Goal: Task Accomplishment & Management: Use online tool/utility

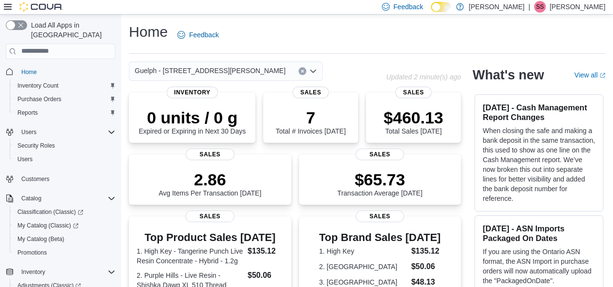
click at [255, 68] on div "Guelph - [STREET_ADDRESS][PERSON_NAME]" at bounding box center [226, 71] width 194 height 19
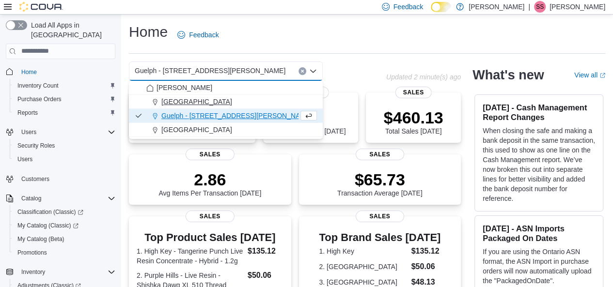
click at [231, 99] on div "[GEOGRAPHIC_DATA]" at bounding box center [231, 102] width 170 height 10
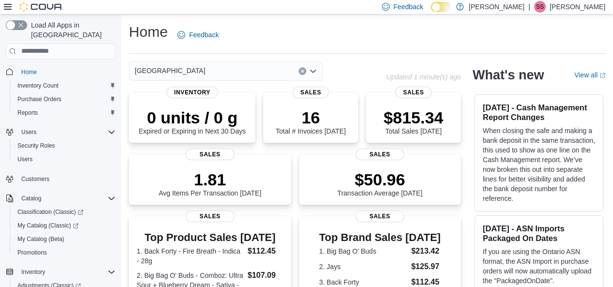
click at [224, 67] on div "[GEOGRAPHIC_DATA]" at bounding box center [226, 71] width 194 height 19
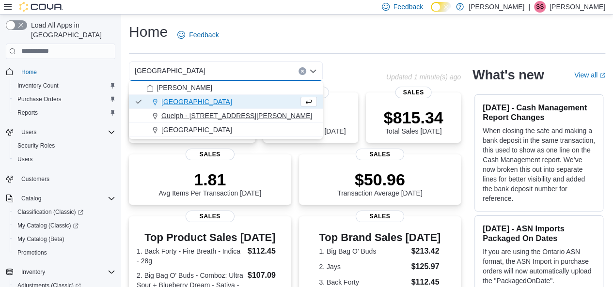
click at [206, 112] on span "Guelph - [STREET_ADDRESS][PERSON_NAME]" at bounding box center [236, 116] width 151 height 10
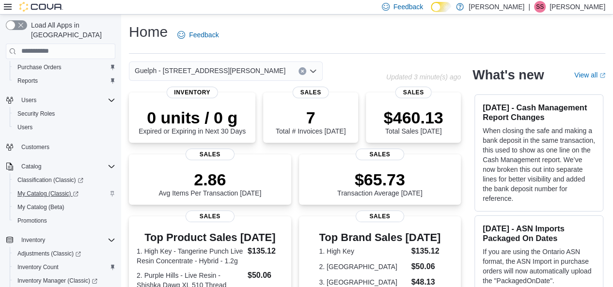
scroll to position [34, 0]
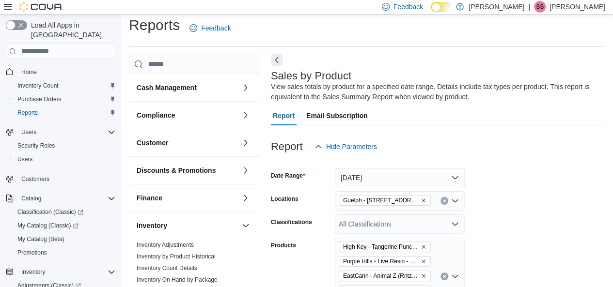
scroll to position [32, 0]
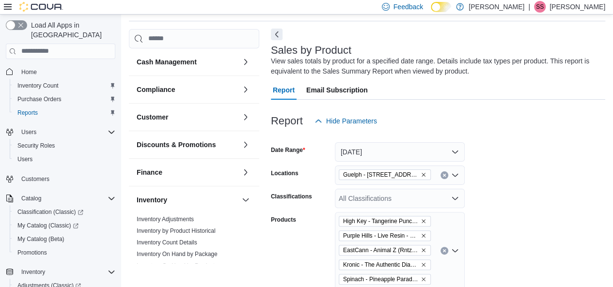
click at [278, 64] on div "View sales totals by product for a specified date range. Details include tax ty…" at bounding box center [435, 66] width 329 height 20
click at [277, 33] on button "Next" at bounding box center [277, 35] width 12 height 12
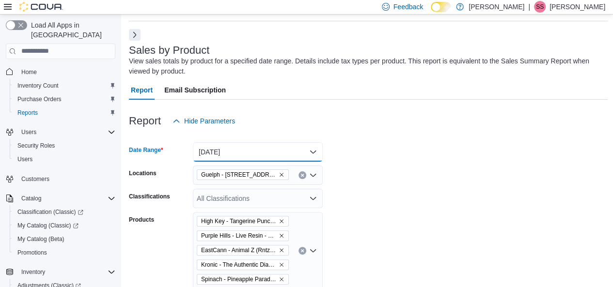
click at [278, 159] on button "[DATE]" at bounding box center [258, 151] width 130 height 19
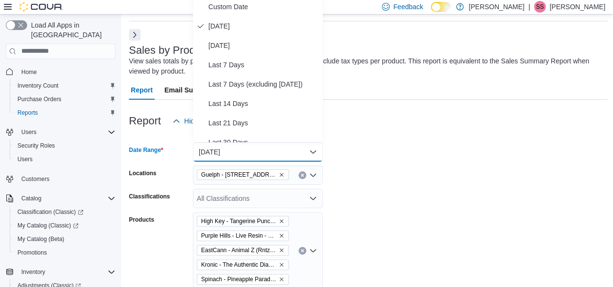
scroll to position [29, 0]
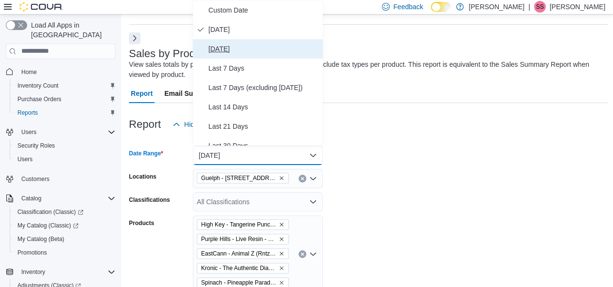
click at [274, 43] on span "[DATE]" at bounding box center [263, 49] width 110 height 12
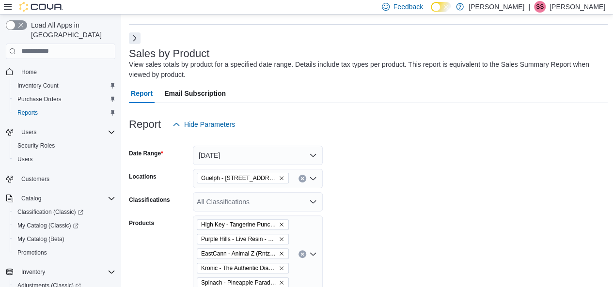
click at [399, 199] on form "Date Range [DATE] Locations Guelph - [STREET_ADDRESS][PERSON_NAME] Classificati…" at bounding box center [368, 273] width 478 height 279
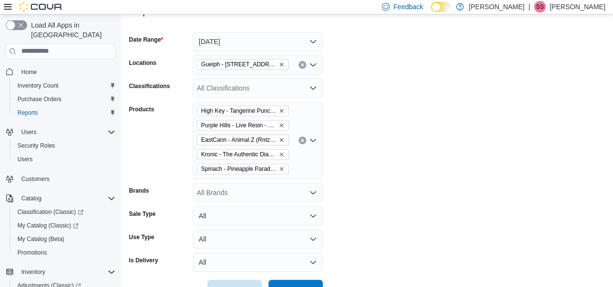
scroll to position [145, 0]
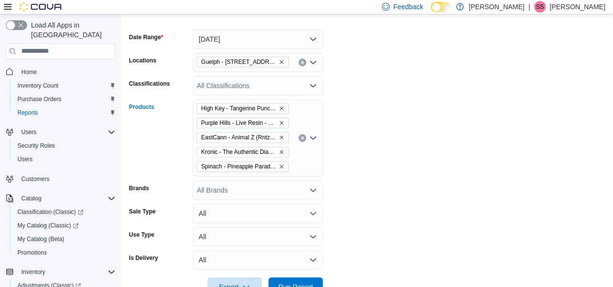
click at [303, 140] on button "Clear input" at bounding box center [302, 138] width 8 height 8
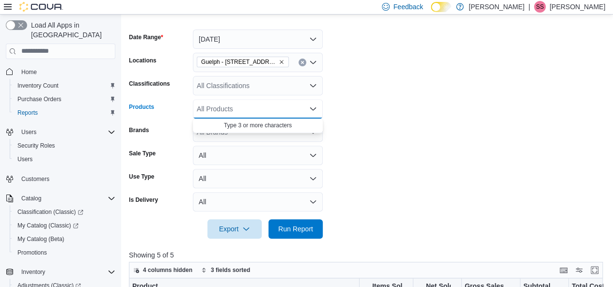
click at [354, 157] on form "Date Range [DATE] Locations Guelph - [STREET_ADDRESS][PERSON_NAME] Classificati…" at bounding box center [368, 128] width 478 height 221
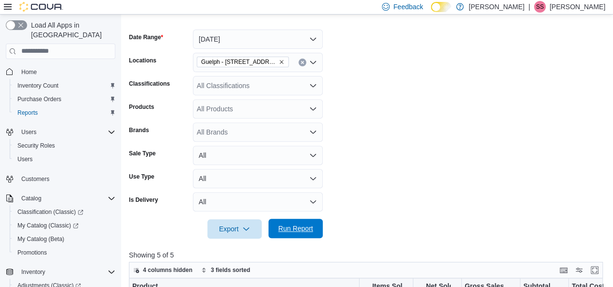
click at [283, 235] on span "Run Report" at bounding box center [295, 228] width 43 height 19
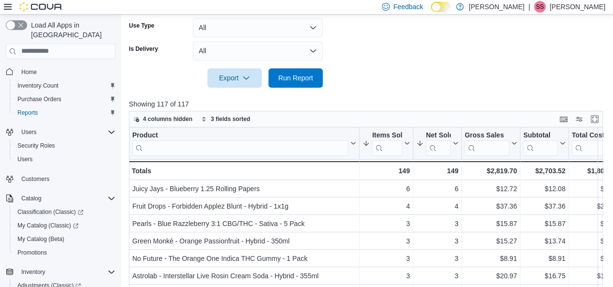
scroll to position [176, 0]
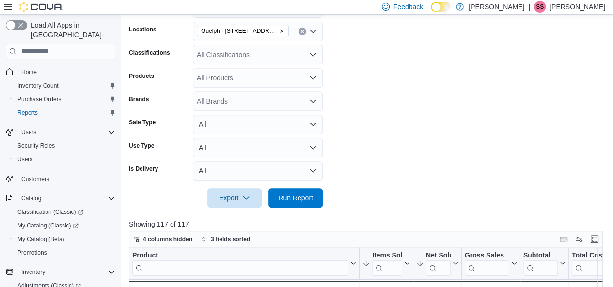
click at [274, 64] on form "Date Range [DATE] Locations Guelph - [STREET_ADDRESS][PERSON_NAME] Classificati…" at bounding box center [368, 97] width 478 height 221
click at [279, 50] on div "All Classifications" at bounding box center [258, 54] width 130 height 19
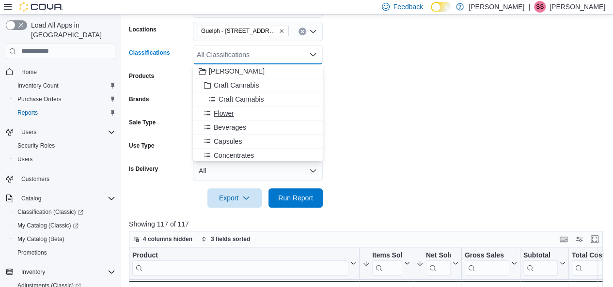
click at [237, 116] on div "Flower" at bounding box center [258, 113] width 118 height 10
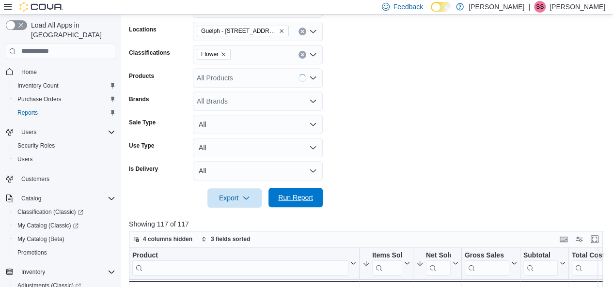
click at [305, 194] on span "Run Report" at bounding box center [295, 198] width 35 height 10
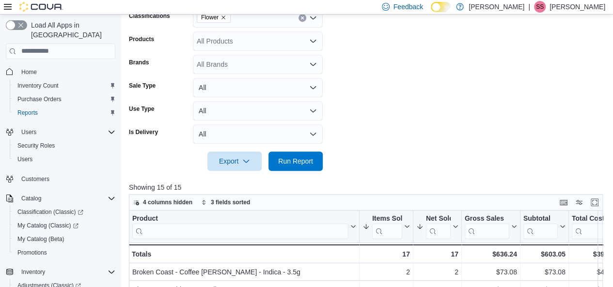
scroll to position [116, 0]
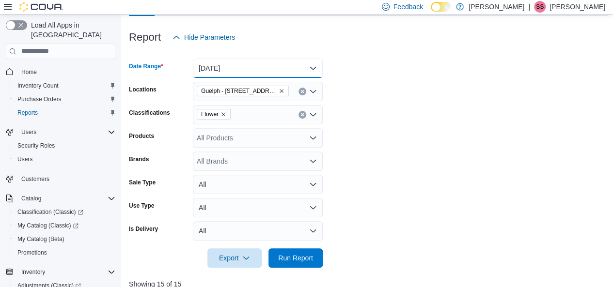
click at [257, 68] on button "[DATE]" at bounding box center [258, 68] width 130 height 19
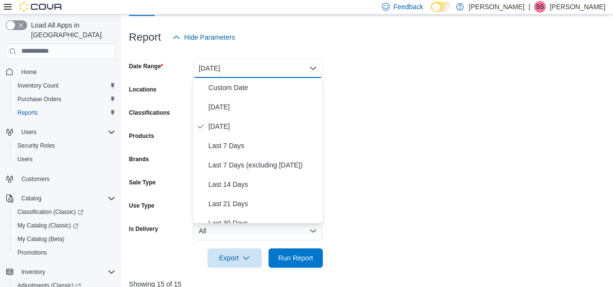
click at [363, 93] on form "Date Range [DATE] Locations Guelph - [STREET_ADDRESS][PERSON_NAME] Classificati…" at bounding box center [368, 157] width 478 height 221
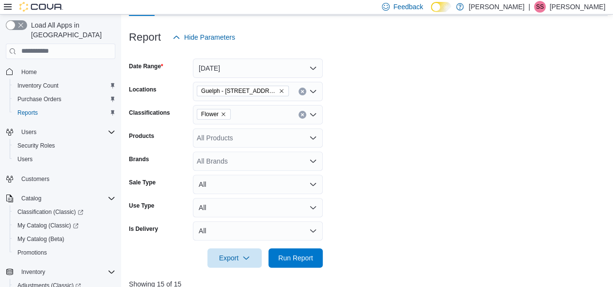
click at [278, 92] on icon "Remove Guelph - 86 Gordon St. Unit C from selection in this group" at bounding box center [281, 91] width 6 height 6
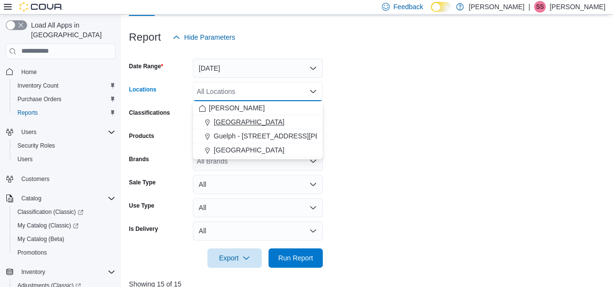
click at [249, 127] on button "[GEOGRAPHIC_DATA]" at bounding box center [258, 122] width 130 height 14
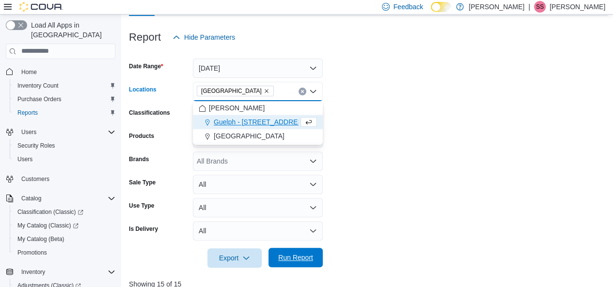
click at [305, 264] on span "Run Report" at bounding box center [295, 257] width 43 height 19
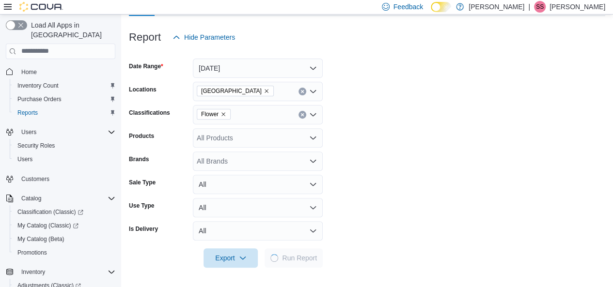
click at [400, 187] on form "Date Range [DATE] Locations [GEOGRAPHIC_DATA] Classifications Flower Products A…" at bounding box center [367, 157] width 476 height 221
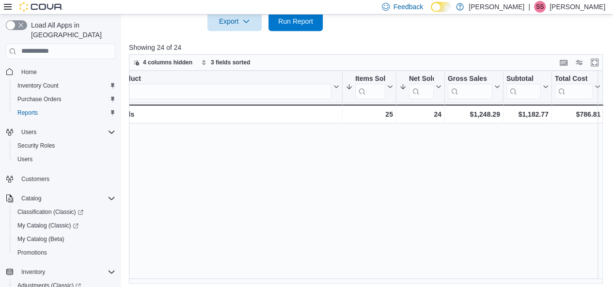
scroll to position [0, 17]
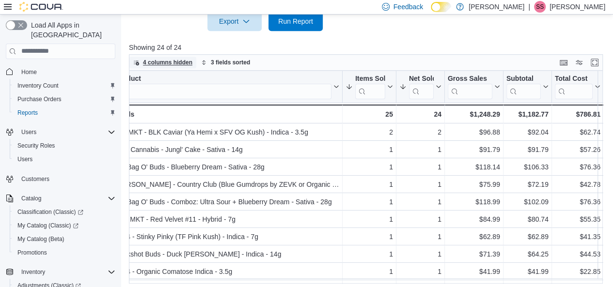
click at [160, 57] on span "4 columns hidden" at bounding box center [162, 63] width 59 height 12
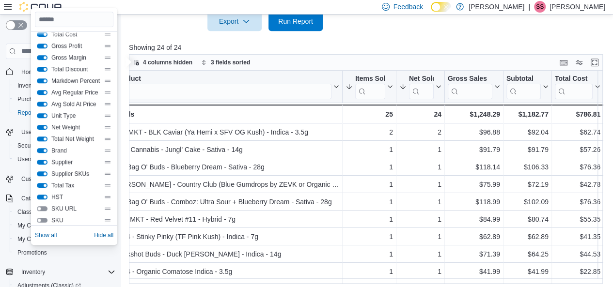
scroll to position [93, 0]
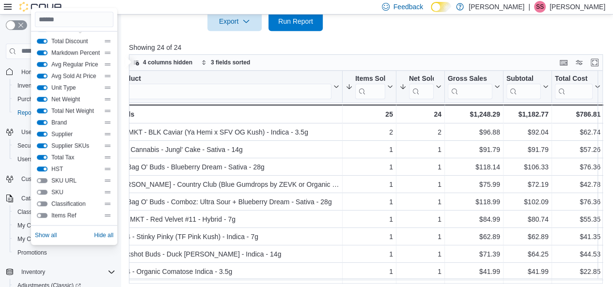
click at [46, 213] on button "Items Ref" at bounding box center [42, 215] width 11 height 5
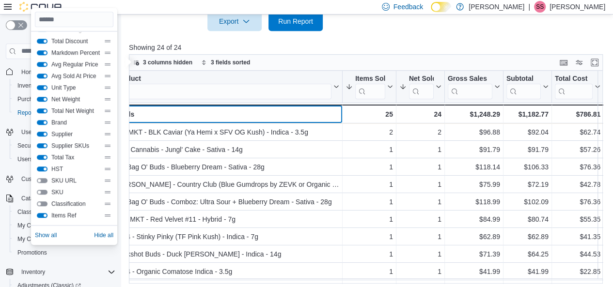
click at [293, 116] on div "Totals" at bounding box center [227, 114] width 224 height 12
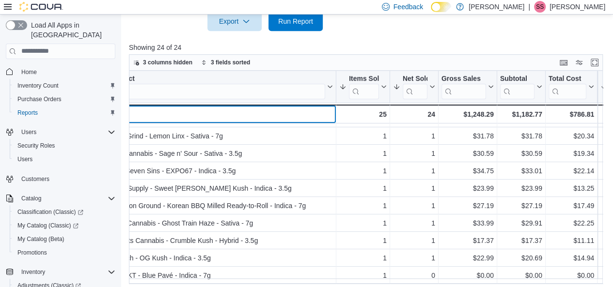
scroll to position [262, 21]
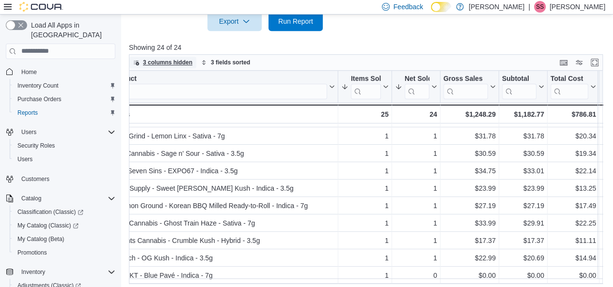
click at [158, 63] on span "3 columns hidden" at bounding box center [167, 63] width 49 height 8
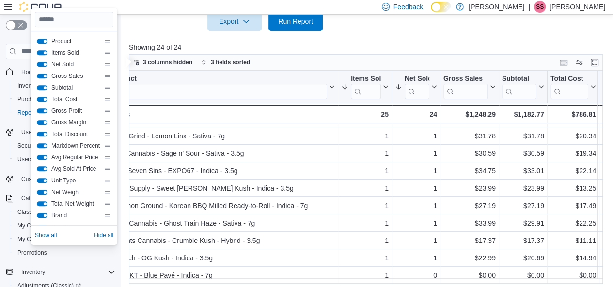
scroll to position [93, 0]
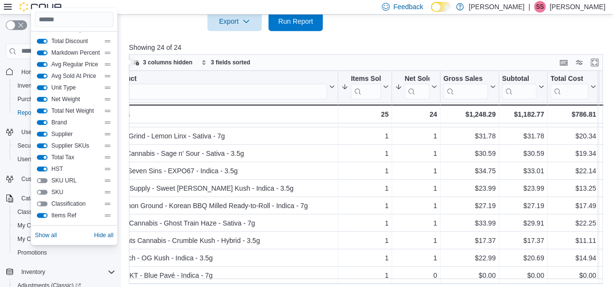
click at [40, 214] on button "Items Ref" at bounding box center [42, 215] width 11 height 5
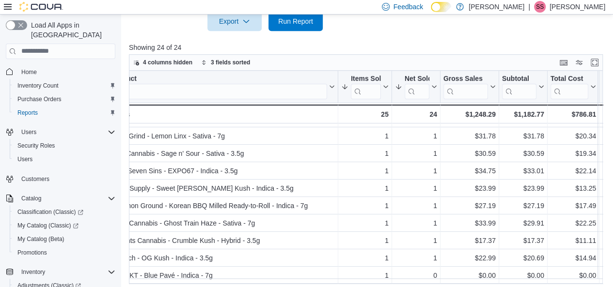
click at [368, 41] on div at bounding box center [368, 37] width 478 height 12
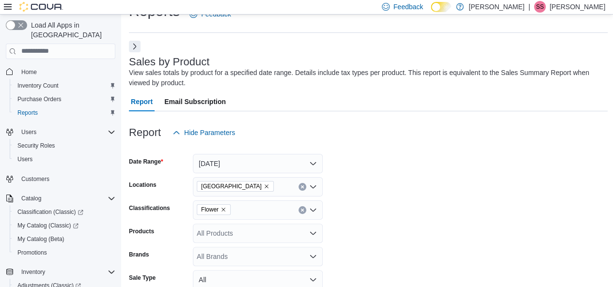
scroll to position [0, 0]
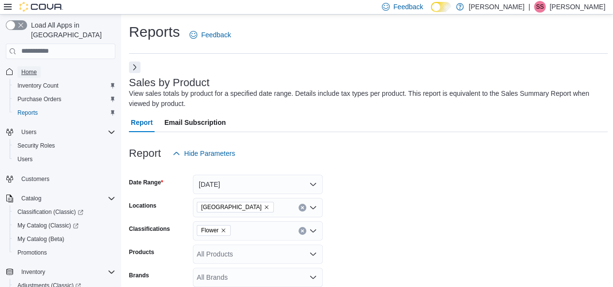
click at [27, 68] on span "Home" at bounding box center [28, 72] width 15 height 8
